Goal: Information Seeking & Learning: Learn about a topic

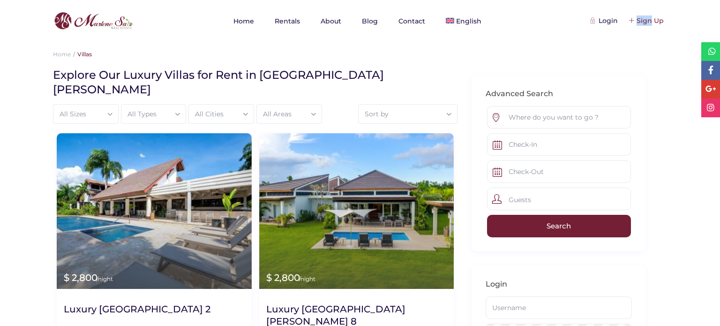
click at [658, 19] on div "Sign Up" at bounding box center [646, 20] width 34 height 10
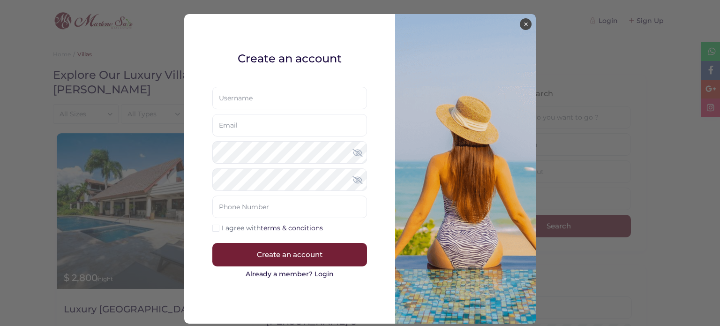
click at [522, 26] on button "×" at bounding box center [526, 24] width 12 height 12
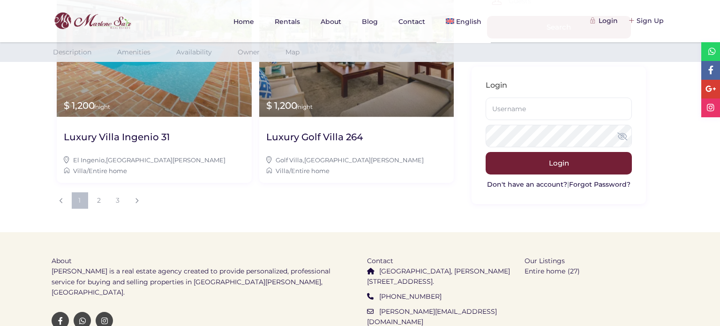
scroll to position [1063, 0]
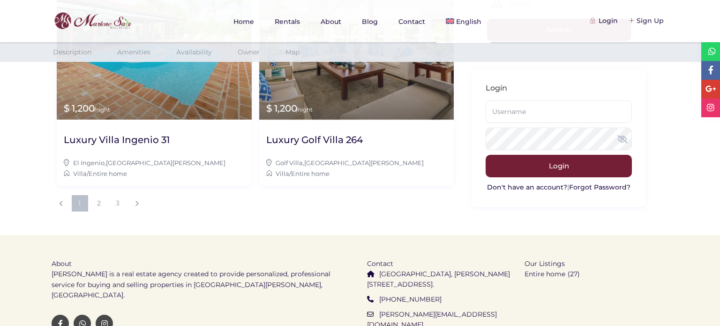
click at [147, 47] on link "Amenities" at bounding box center [133, 52] width 33 height 10
click at [137, 52] on link "Amenities" at bounding box center [133, 52] width 33 height 10
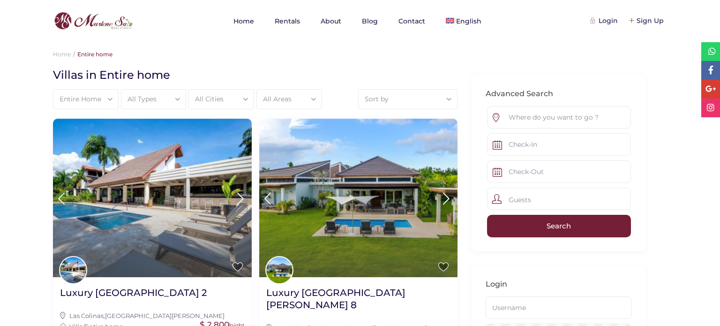
click at [163, 68] on h1 "Villas in Entire home" at bounding box center [251, 74] width 397 height 15
copy div "Villas in Entire home"
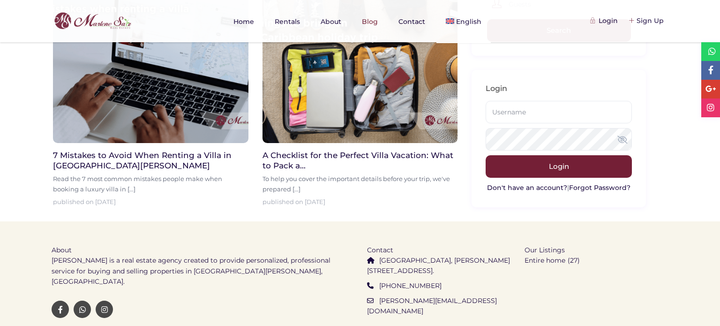
scroll to position [571, 0]
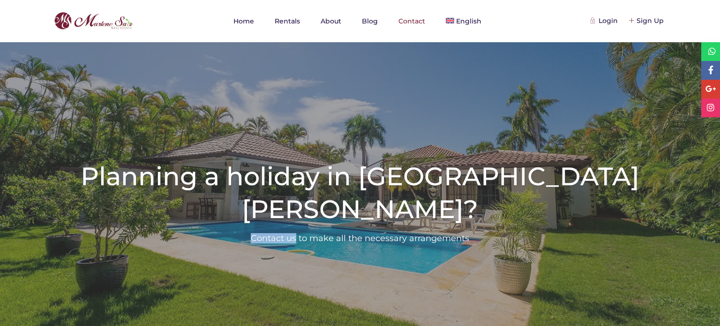
drag, startPoint x: 250, startPoint y: 223, endPoint x: 296, endPoint y: 224, distance: 45.9
click at [296, 233] on div "Contact us to make all the necessary arrangements" at bounding box center [360, 238] width 720 height 10
copy div "Contact us"
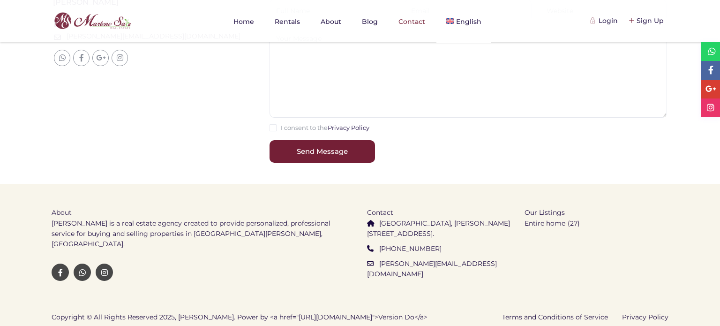
scroll to position [384, 0]
